Goal: Task Accomplishment & Management: Complete application form

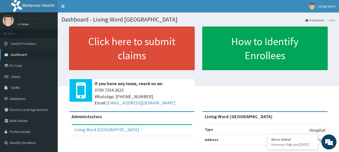
click at [21, 53] on span "Dashboard" at bounding box center [19, 54] width 16 height 5
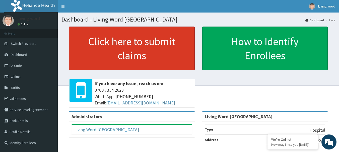
click at [128, 43] on link "Click here to submit claims" at bounding box center [132, 49] width 126 height 44
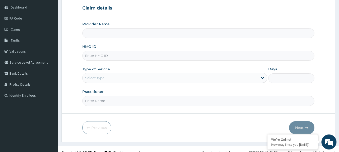
scroll to position [54, 0]
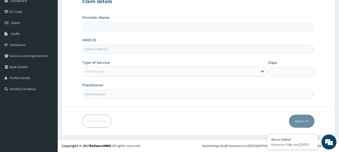
type input "Living Word [GEOGRAPHIC_DATA]"
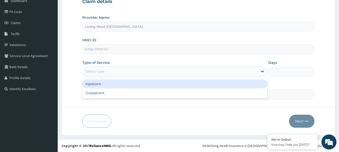
click at [261, 72] on icon at bounding box center [262, 71] width 5 height 5
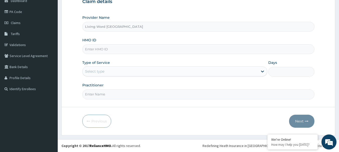
click at [109, 50] on input "HMO ID" at bounding box center [198, 49] width 233 height 10
type input "HSE-10218-A"
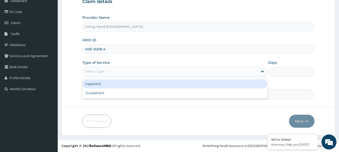
click at [109, 71] on div "Select type" at bounding box center [171, 72] width 176 height 8
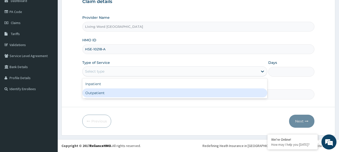
click at [96, 93] on div "Outpatient" at bounding box center [174, 93] width 185 height 9
type input "1"
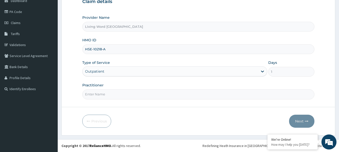
click at [104, 94] on input "Practitioner" at bounding box center [198, 95] width 233 height 10
type input "DR OLUCHI"
click at [302, 122] on button "Next" at bounding box center [301, 121] width 25 height 13
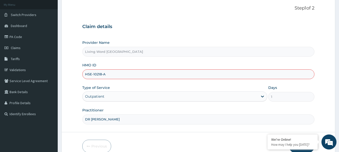
scroll to position [54, 0]
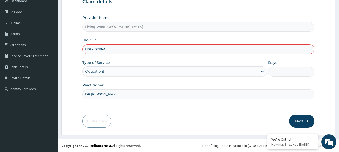
click at [299, 121] on button "Next" at bounding box center [301, 121] width 25 height 13
click at [299, 120] on button "Next" at bounding box center [301, 121] width 25 height 13
click at [111, 91] on input "DR OLUCHI" at bounding box center [198, 95] width 233 height 10
click at [299, 120] on button "Next" at bounding box center [301, 121] width 25 height 13
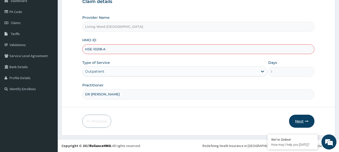
click at [299, 120] on button "Next" at bounding box center [301, 121] width 25 height 13
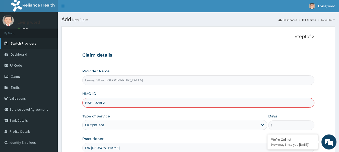
scroll to position [0, 0]
